Goal: Task Accomplishment & Management: Use online tool/utility

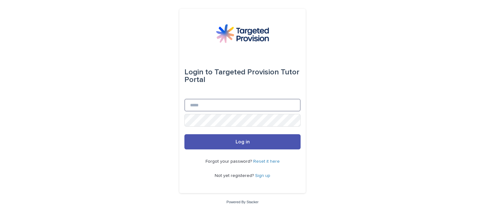
click at [199, 100] on input "Email" at bounding box center [243, 105] width 116 height 13
click at [192, 103] on input "**********" at bounding box center [243, 105] width 116 height 13
type input "**********"
click at [185, 134] on button "Log in" at bounding box center [243, 141] width 116 height 15
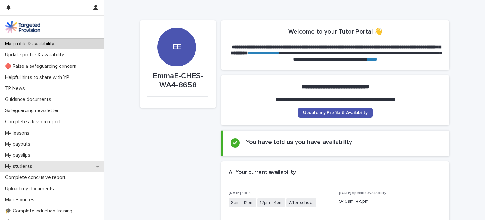
click at [51, 165] on div "My students" at bounding box center [52, 166] width 104 height 11
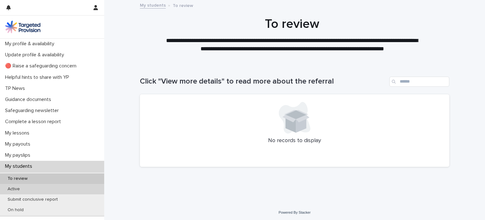
click at [51, 188] on div "Active" at bounding box center [52, 189] width 104 height 10
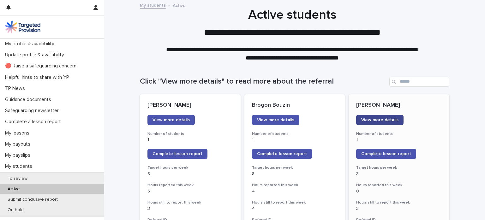
click at [391, 121] on span "View more details" at bounding box center [380, 120] width 37 height 4
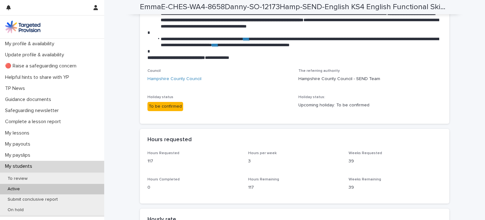
scroll to position [1015, 0]
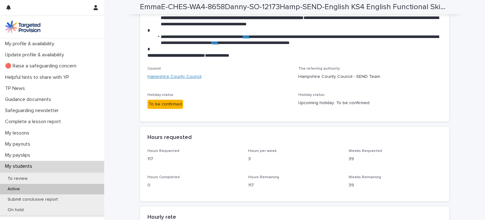
click at [171, 80] on link "Hampshire County Council" at bounding box center [175, 76] width 54 height 7
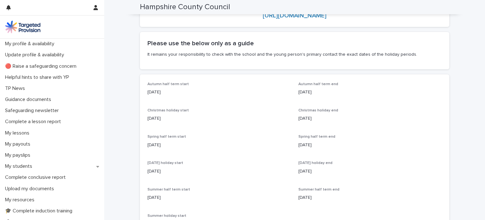
scroll to position [53, 0]
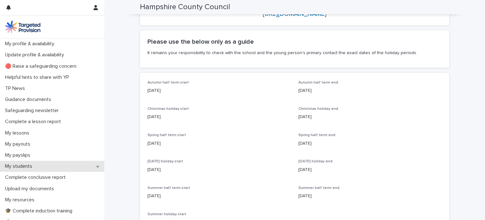
click at [48, 167] on div "My students" at bounding box center [52, 166] width 104 height 11
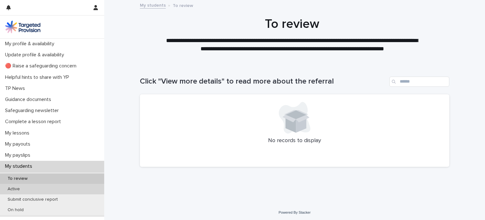
click at [45, 187] on div "Active" at bounding box center [52, 189] width 104 height 10
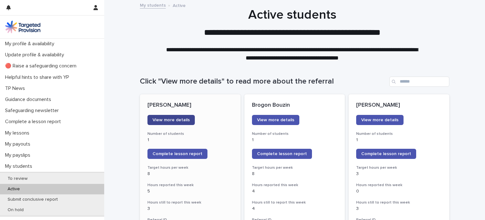
click at [173, 121] on span "View more details" at bounding box center [171, 120] width 37 height 4
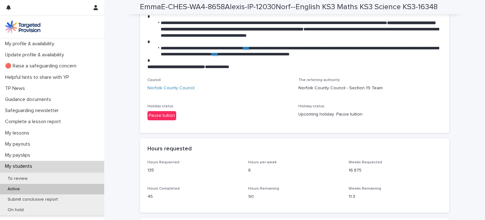
scroll to position [1033, 0]
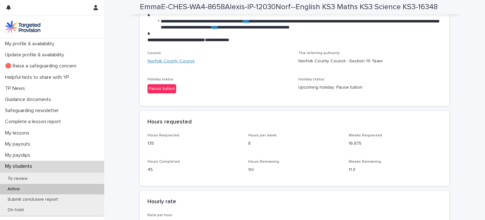
click at [167, 64] on link "Norfolk County Council" at bounding box center [171, 61] width 47 height 7
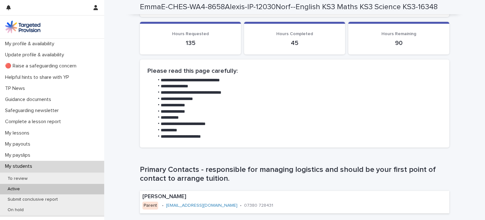
scroll to position [287, 0]
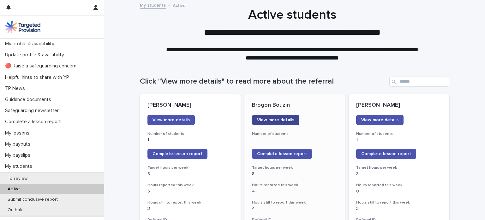
click at [269, 117] on link "View more details" at bounding box center [275, 120] width 47 height 10
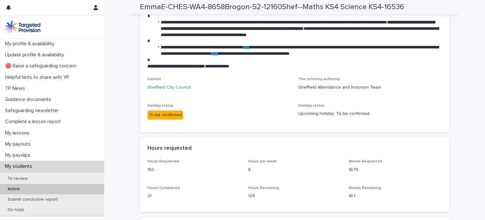
scroll to position [1054, 0]
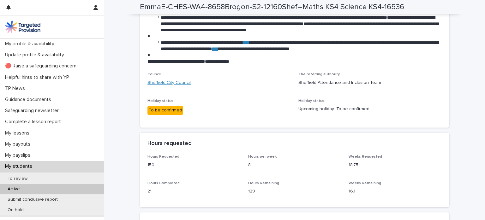
click at [167, 86] on link "Sheffield City Council" at bounding box center [169, 82] width 43 height 7
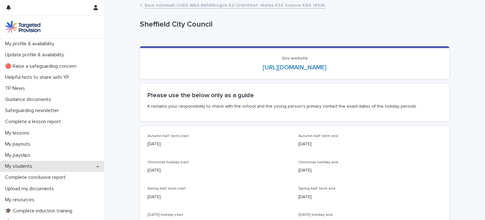
click at [62, 170] on div "My students" at bounding box center [52, 166] width 104 height 11
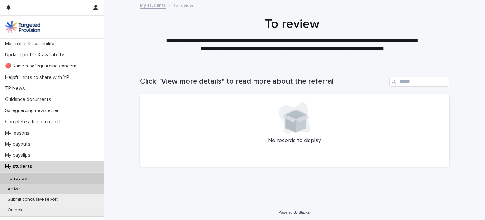
click at [60, 188] on div "Active" at bounding box center [52, 189] width 104 height 10
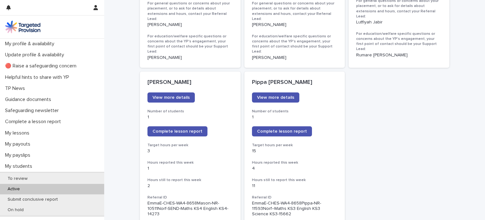
scroll to position [486, 0]
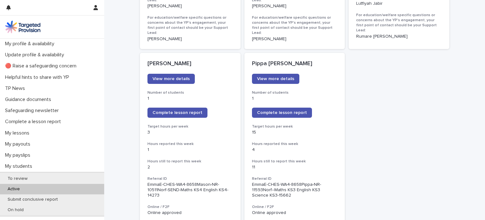
click at [172, 76] on span "View more details" at bounding box center [171, 78] width 37 height 4
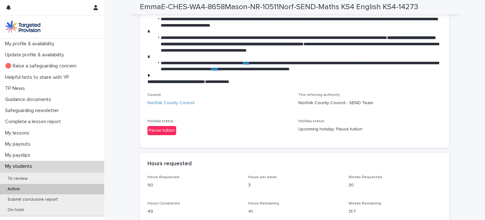
scroll to position [994, 0]
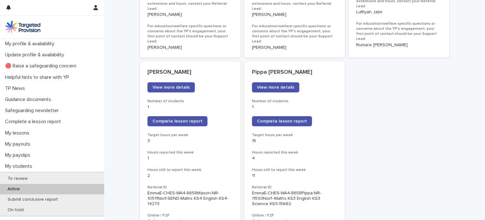
scroll to position [486, 0]
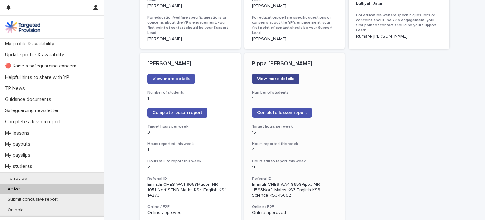
click at [269, 76] on span "View more details" at bounding box center [275, 78] width 37 height 4
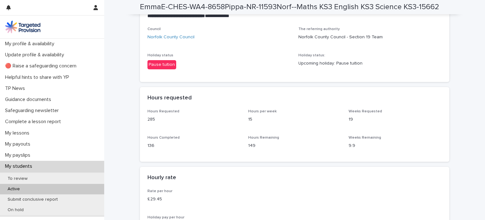
scroll to position [1075, 0]
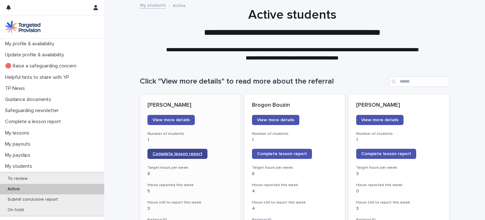
click at [186, 152] on span "Complete lesson report" at bounding box center [178, 153] width 50 height 4
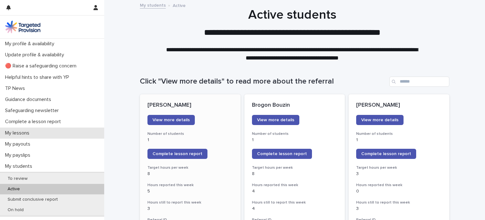
click at [56, 135] on div "My lessons" at bounding box center [52, 132] width 104 height 11
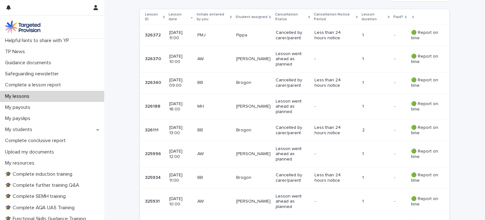
scroll to position [40, 0]
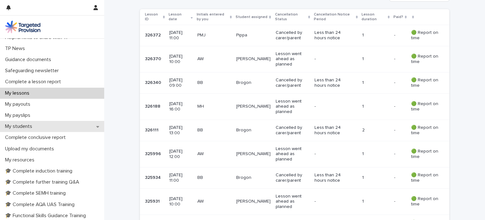
click at [58, 126] on div "My students" at bounding box center [52, 126] width 104 height 11
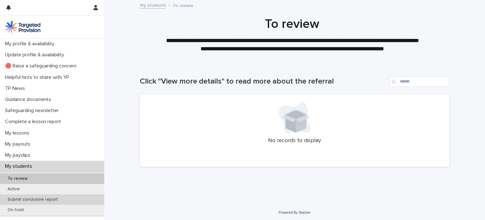
click at [51, 198] on p "Submit conclusive report" at bounding box center [33, 199] width 60 height 5
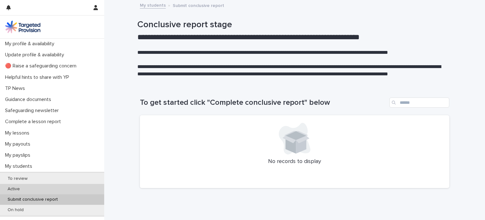
click at [53, 188] on div "Active" at bounding box center [52, 189] width 104 height 10
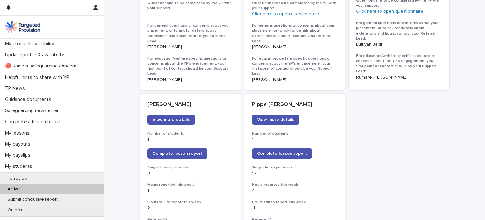
scroll to position [480, 0]
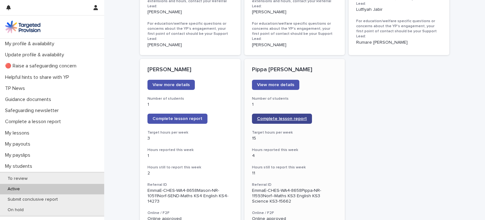
click at [276, 113] on link "Complete lesson report" at bounding box center [282, 118] width 60 height 10
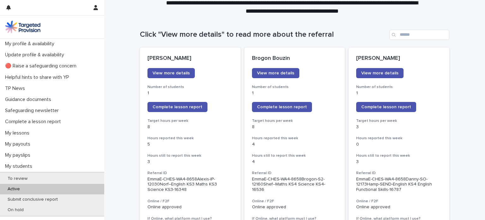
scroll to position [50, 0]
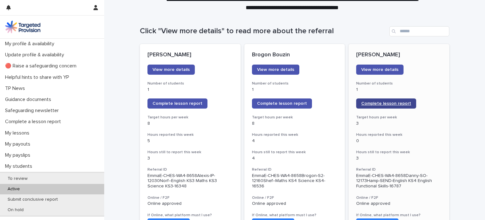
click at [386, 104] on span "Complete lesson report" at bounding box center [387, 103] width 50 height 4
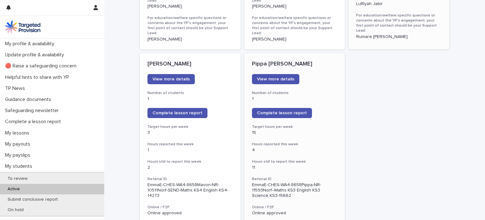
scroll to position [490, 0]
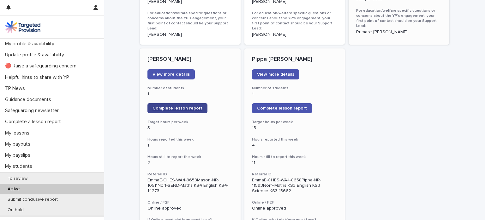
click at [182, 103] on link "Complete lesson report" at bounding box center [178, 108] width 60 height 10
